Goal: Information Seeking & Learning: Understand process/instructions

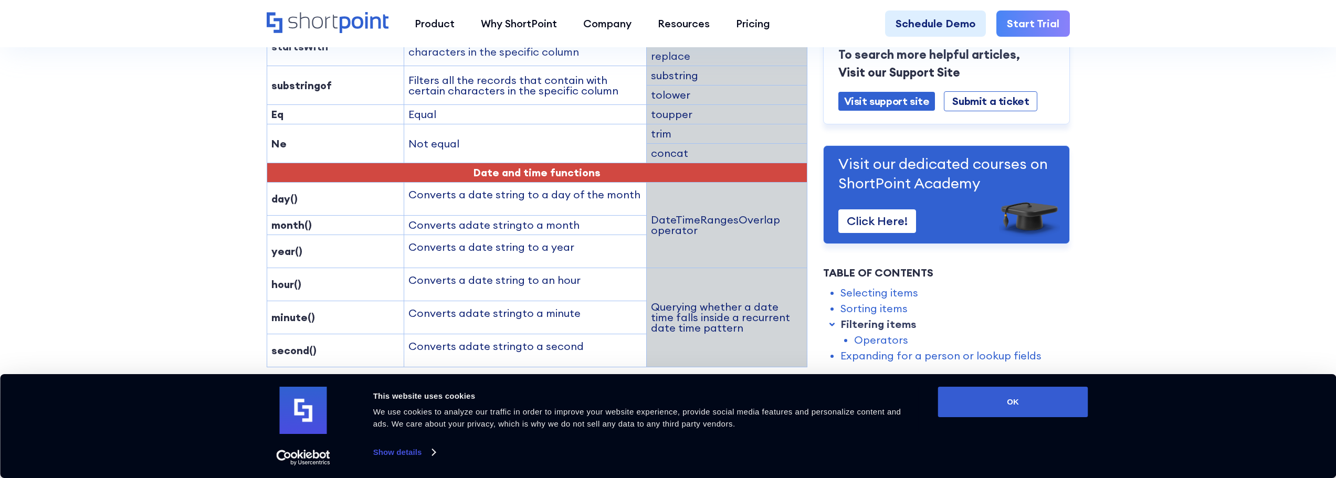
scroll to position [1926, 0]
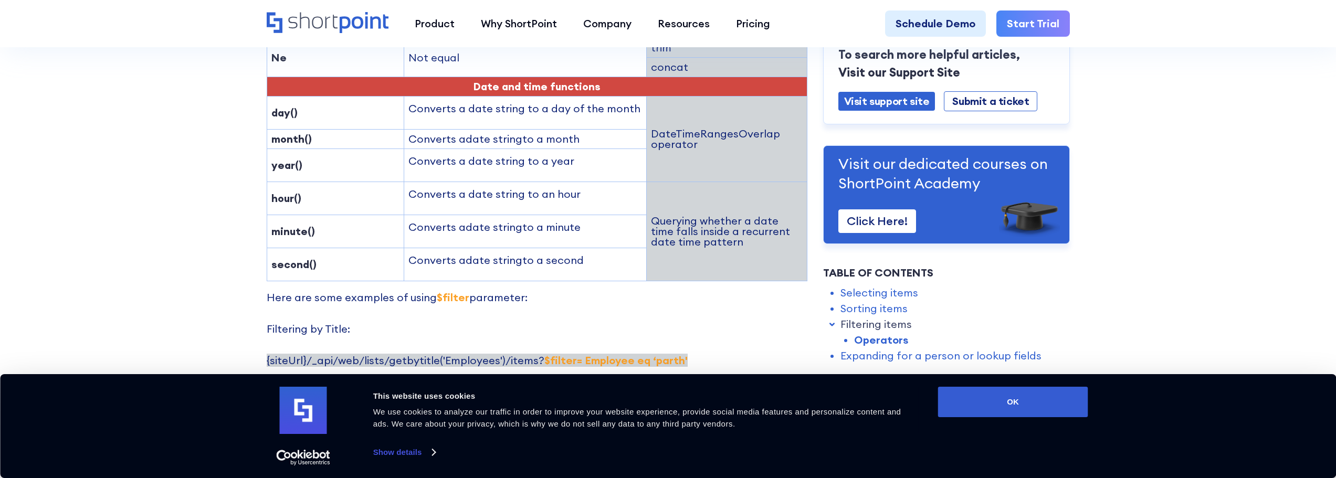
drag, startPoint x: 670, startPoint y: 297, endPoint x: 492, endPoint y: 290, distance: 178.1
type textarea "')/items?$filter= Employee eq ‘parth"
drag, startPoint x: 633, startPoint y: 338, endPoint x: 510, endPoint y: 339, distance: 122.4
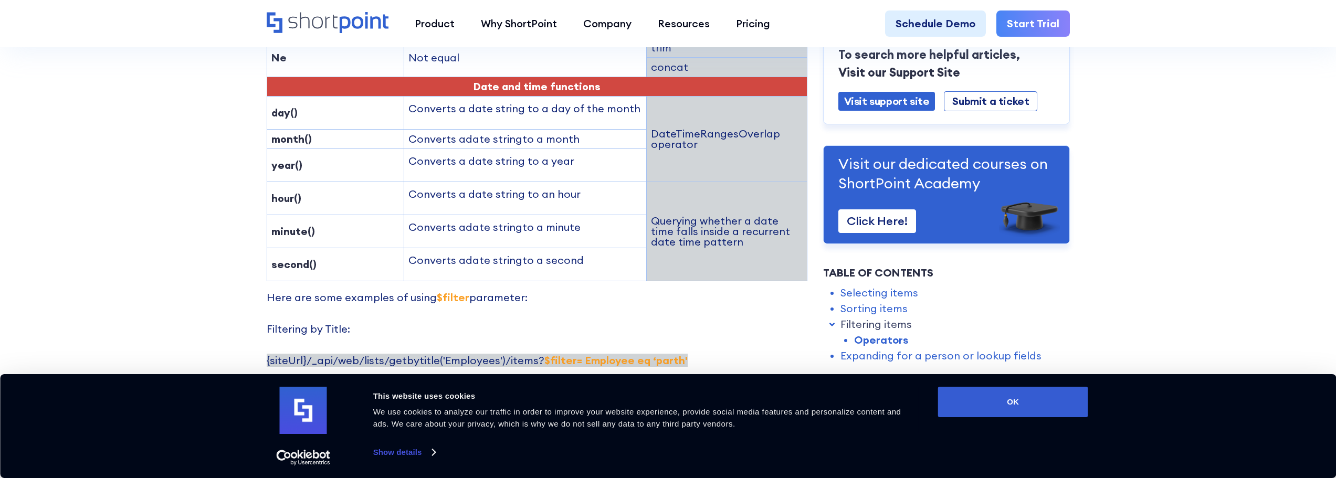
drag, startPoint x: 695, startPoint y: 298, endPoint x: 502, endPoint y: 295, distance: 193.3
